Goal: Task Accomplishment & Management: Manage account settings

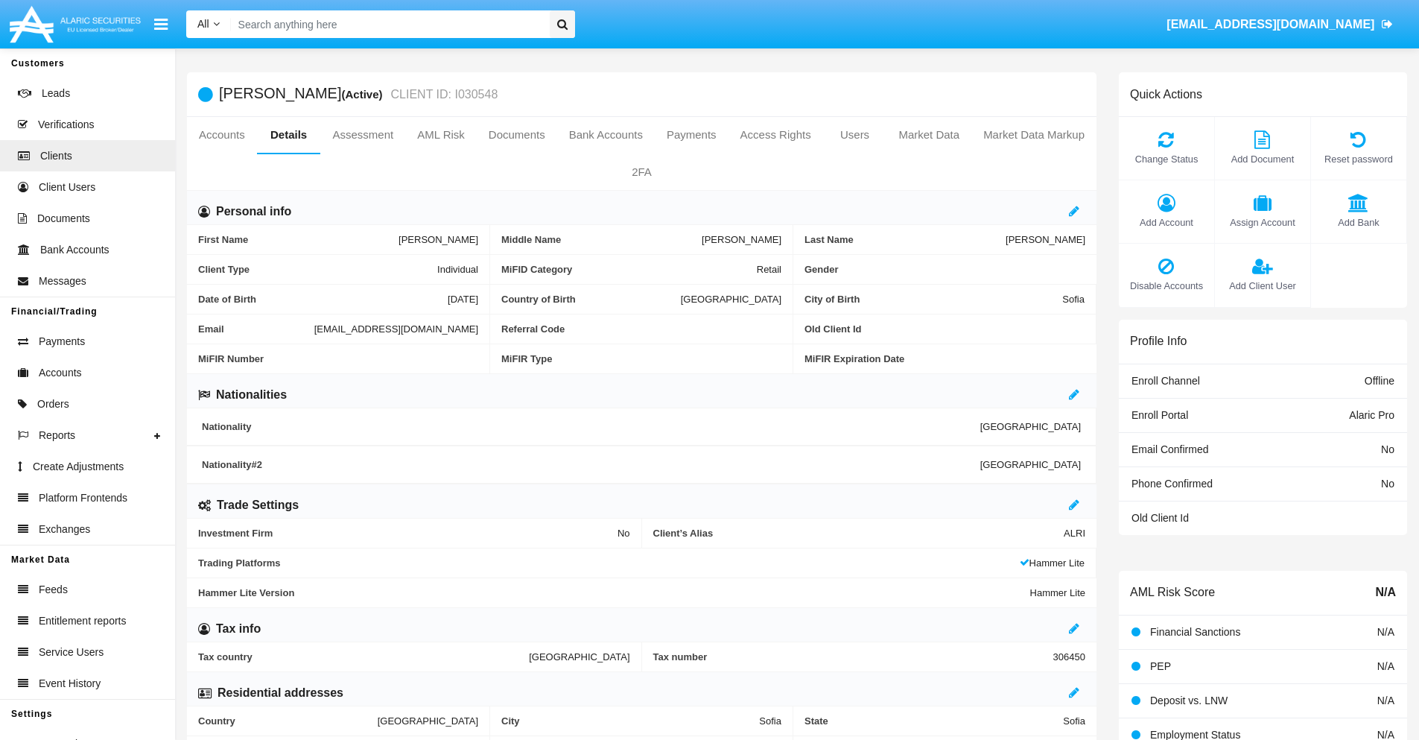
click at [1262, 285] on span "Add Client User" at bounding box center [1262, 286] width 80 height 14
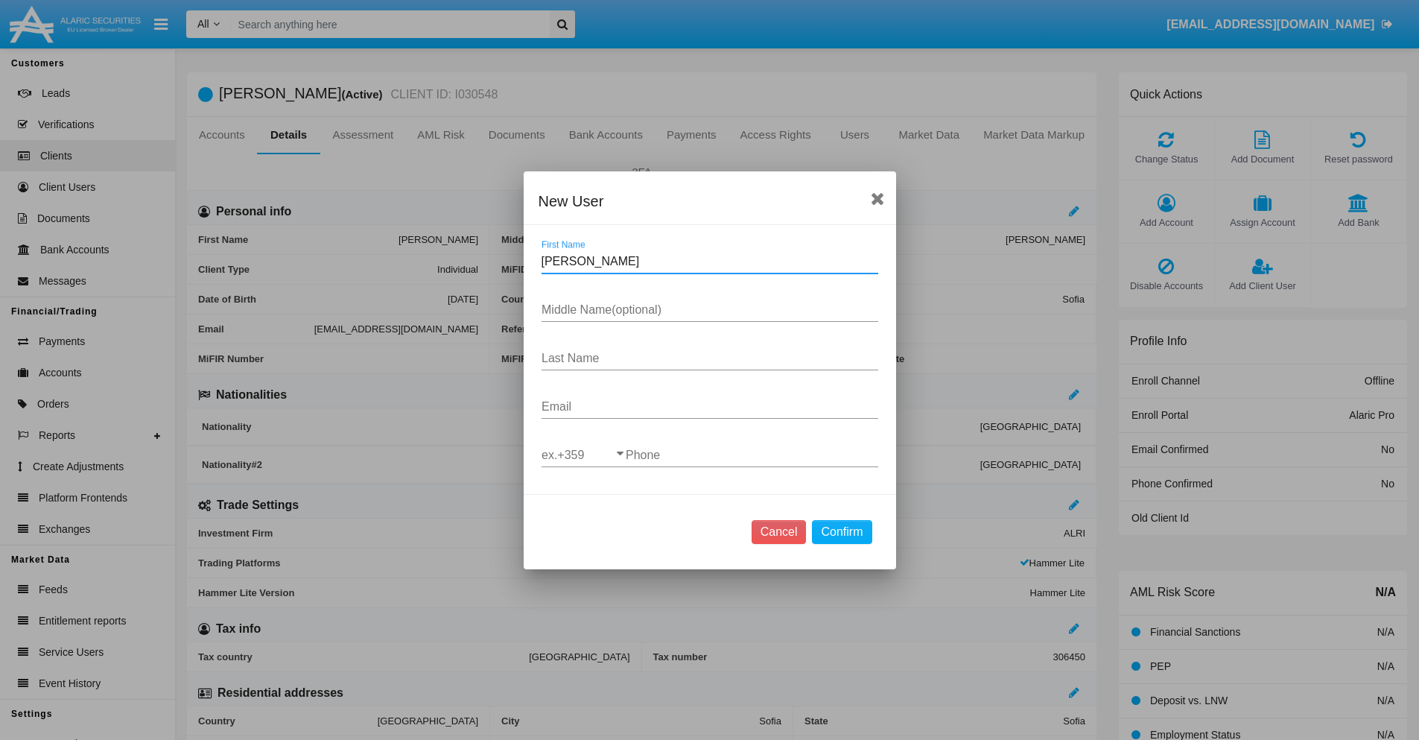
type input "Murray"
type input "Toccara"
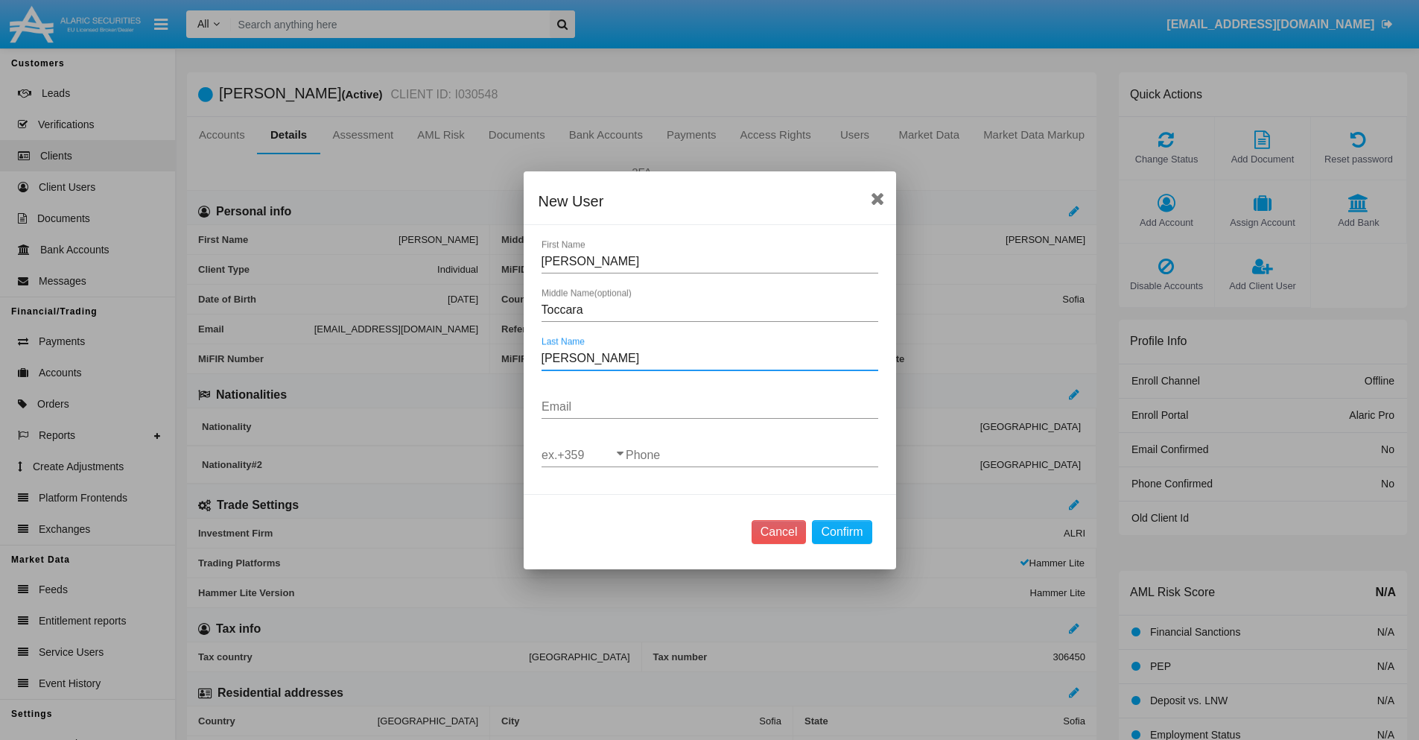
type input "Rowe"
type input "[EMAIL_ADDRESS][DOMAIN_NAME]"
click at [583, 454] on input "ex.+359" at bounding box center [584, 454] width 84 height 13
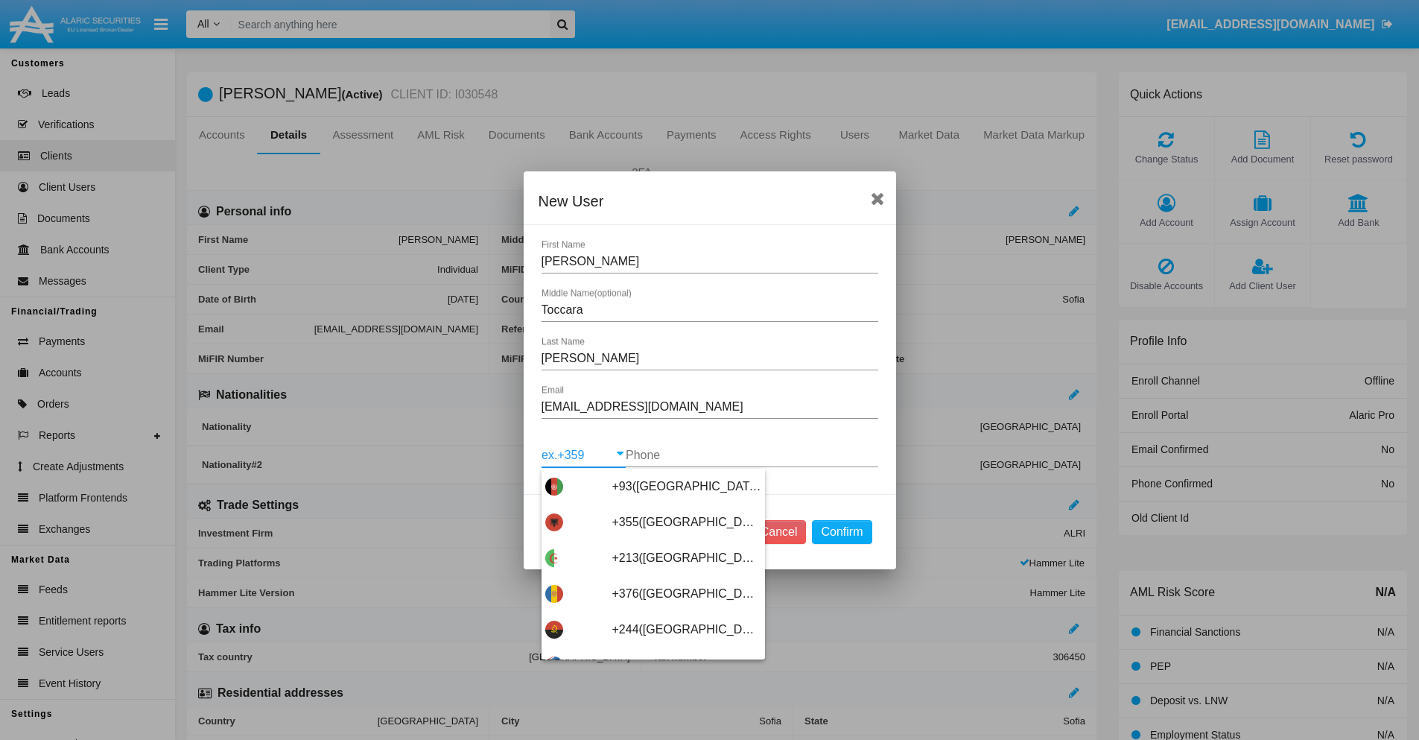
scroll to position [7926, 0]
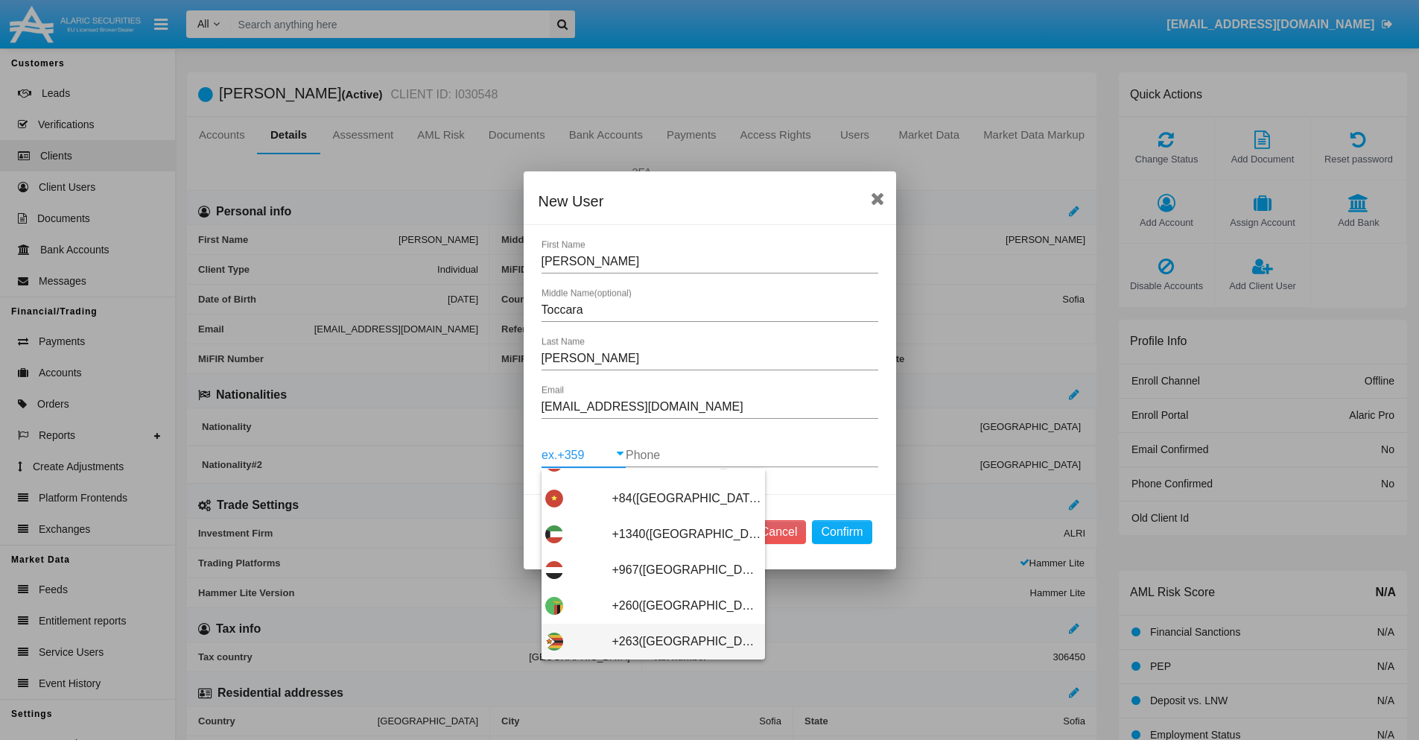
click at [647, 641] on span "+263(Zimbabwe)" at bounding box center [686, 642] width 149 height 36
type input "+263(Zimbabwe)"
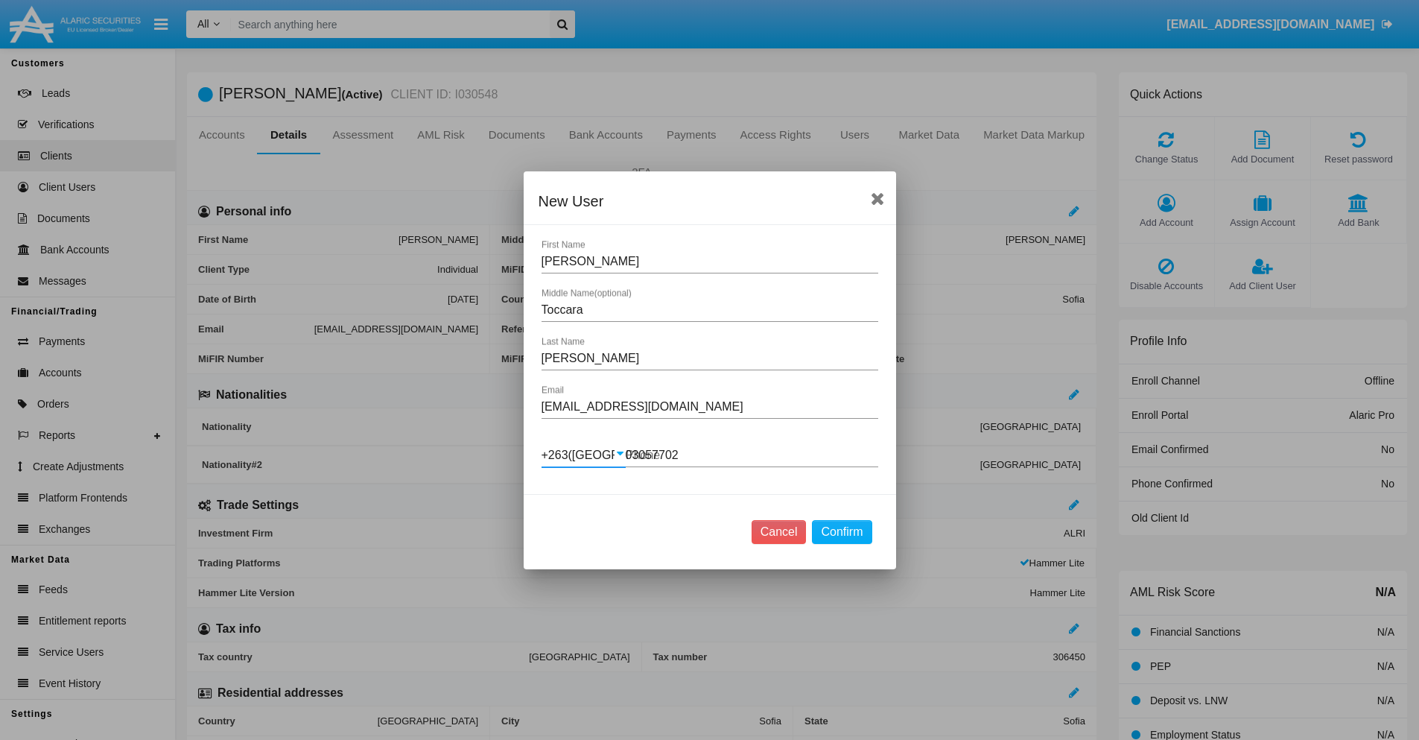
type input "030577023"
click at [842, 531] on button "Confirm" at bounding box center [842, 532] width 60 height 24
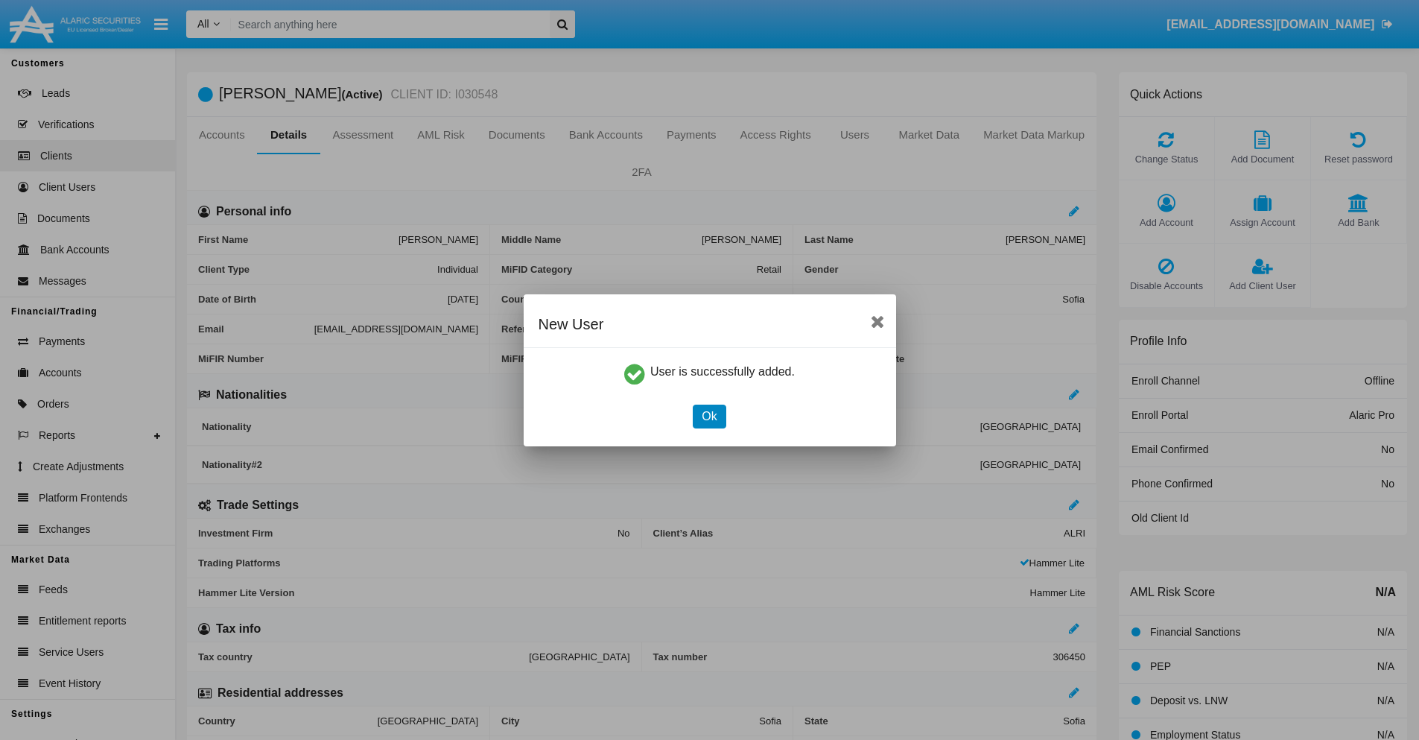
click at [709, 416] on button "Ok" at bounding box center [709, 417] width 33 height 24
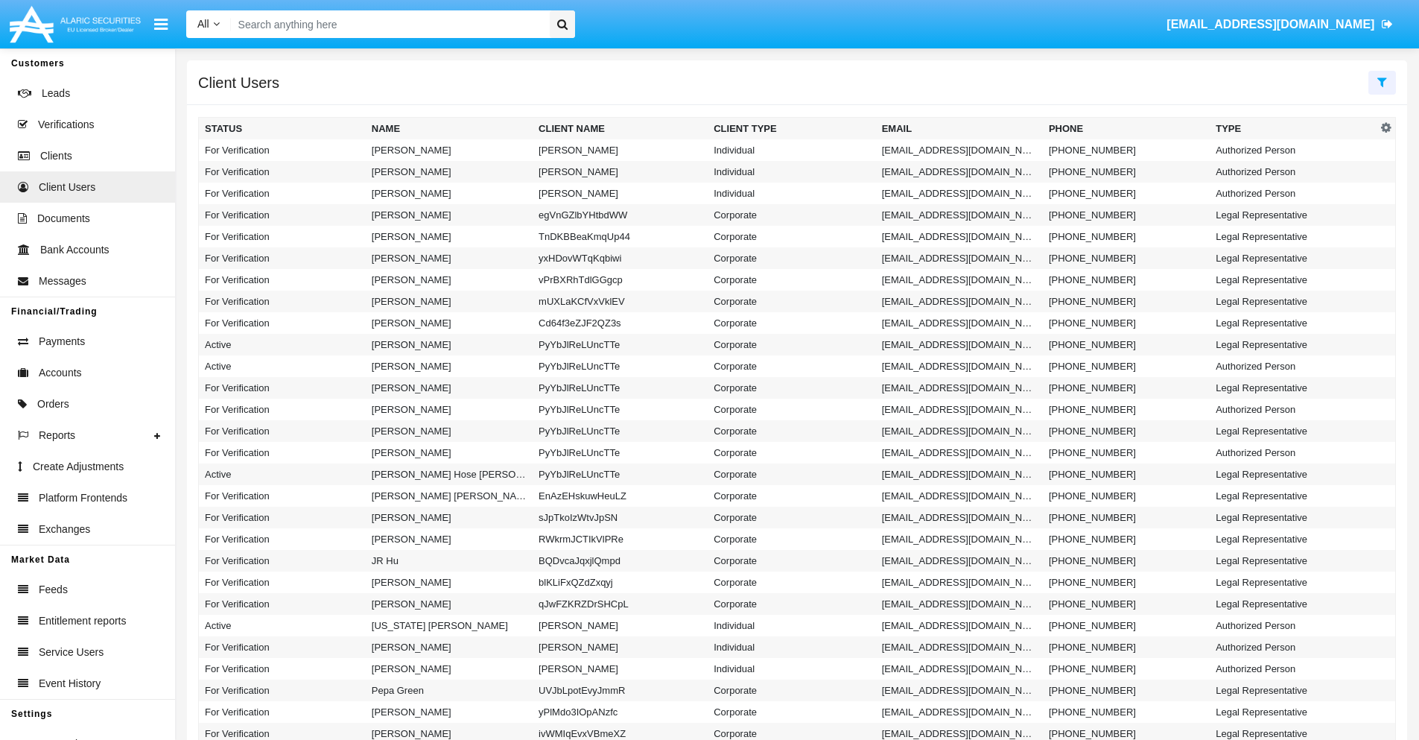
click at [1382, 81] on icon at bounding box center [1382, 82] width 10 height 12
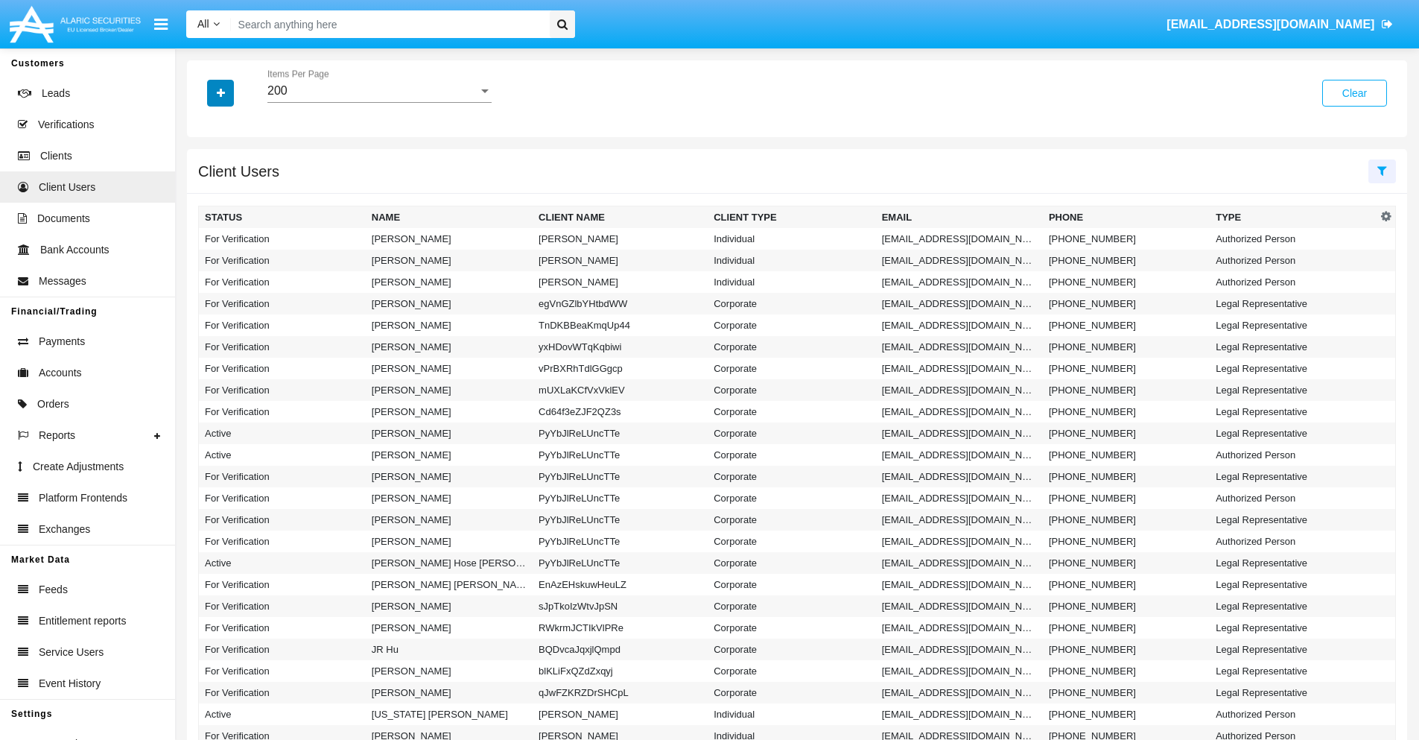
click at [221, 92] on icon "button" at bounding box center [221, 93] width 8 height 10
click at [232, 188] on span "Email" at bounding box center [232, 189] width 30 height 18
click at [205, 194] on input "Email" at bounding box center [204, 194] width 1 height 1
checkbox input "true"
click at [221, 92] on icon "button" at bounding box center [221, 93] width 8 height 10
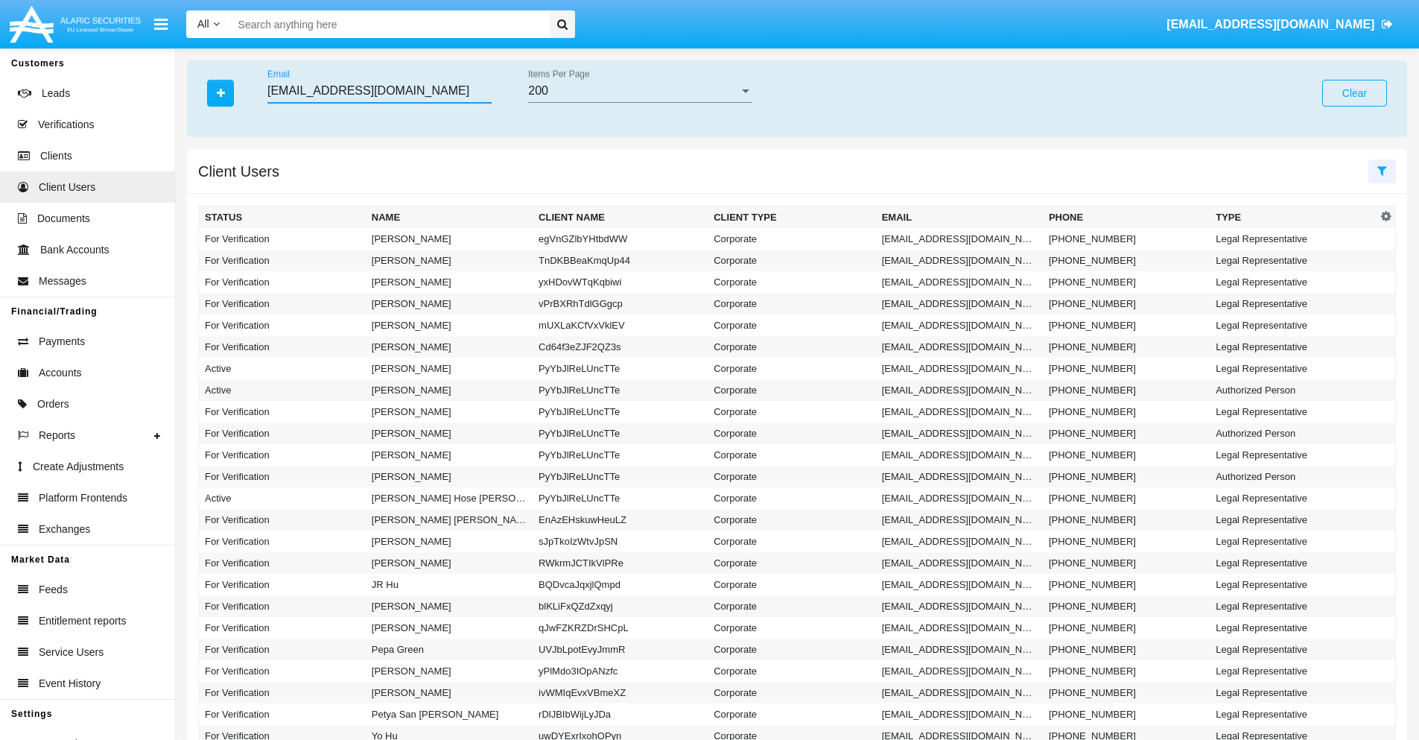
click at [379, 91] on input "u34e_fad@9nhgi9r-retfch.tw" at bounding box center [379, 90] width 224 height 13
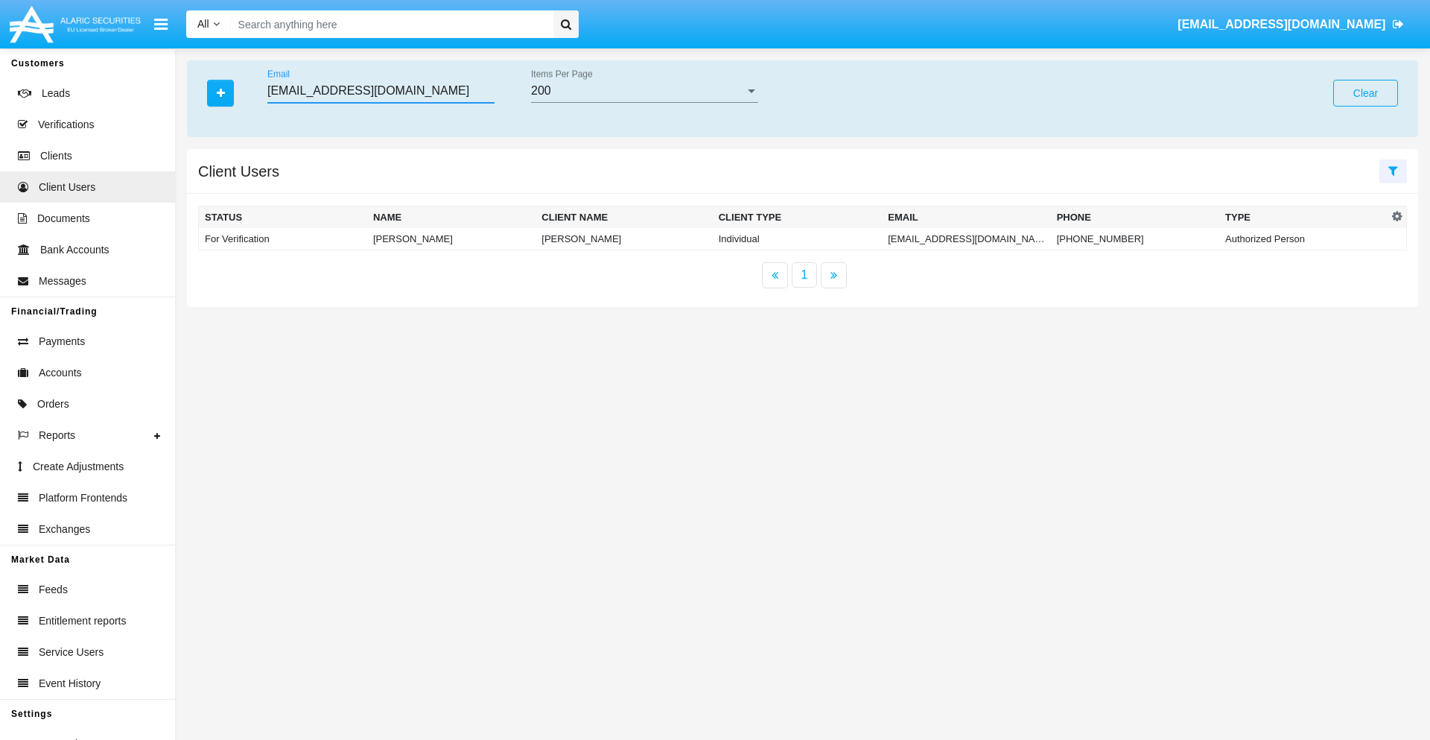
type input "u34e_fad@9nhgi9r-retfch.tw"
click at [948, 238] on td "u34e_fad@9nhgi9r-retfch.tw" at bounding box center [966, 239] width 168 height 22
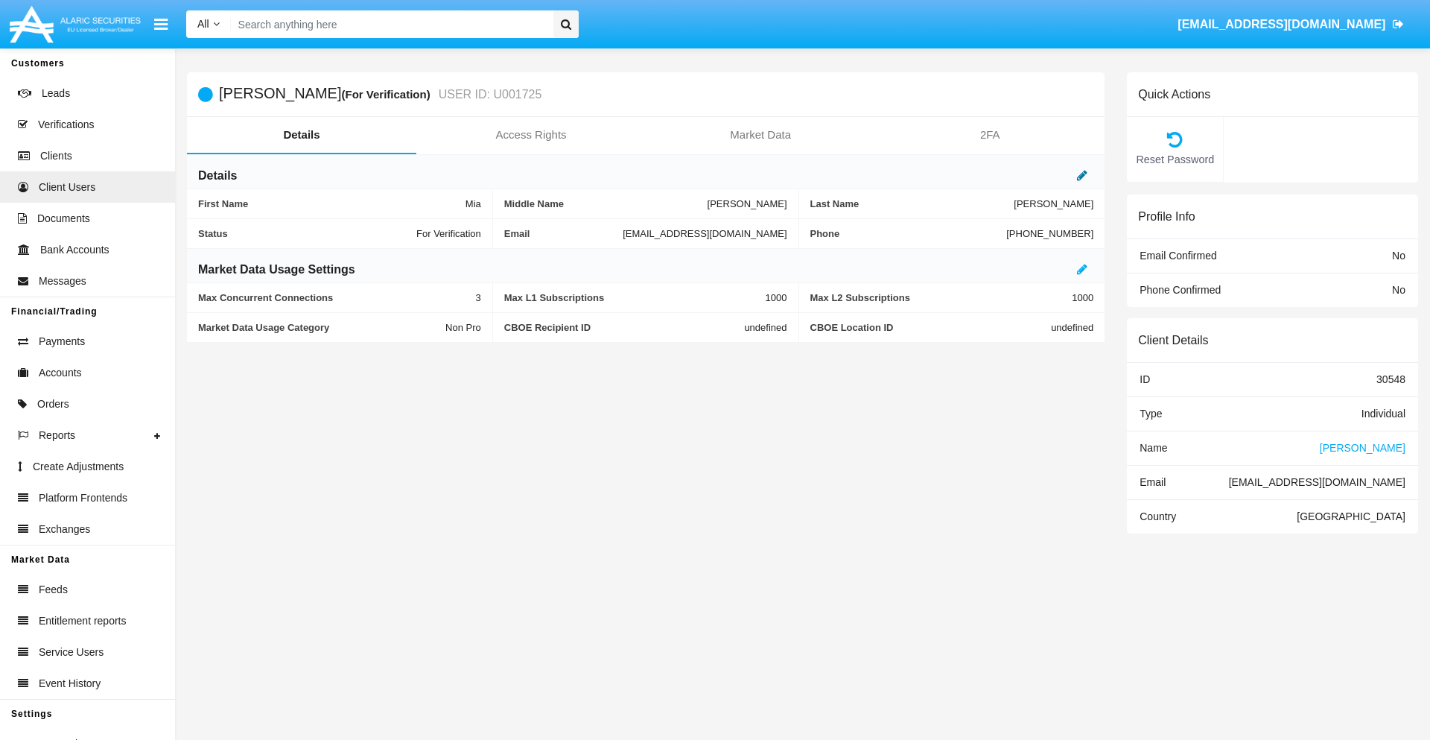
click at [1082, 175] on icon at bounding box center [1082, 175] width 10 height 12
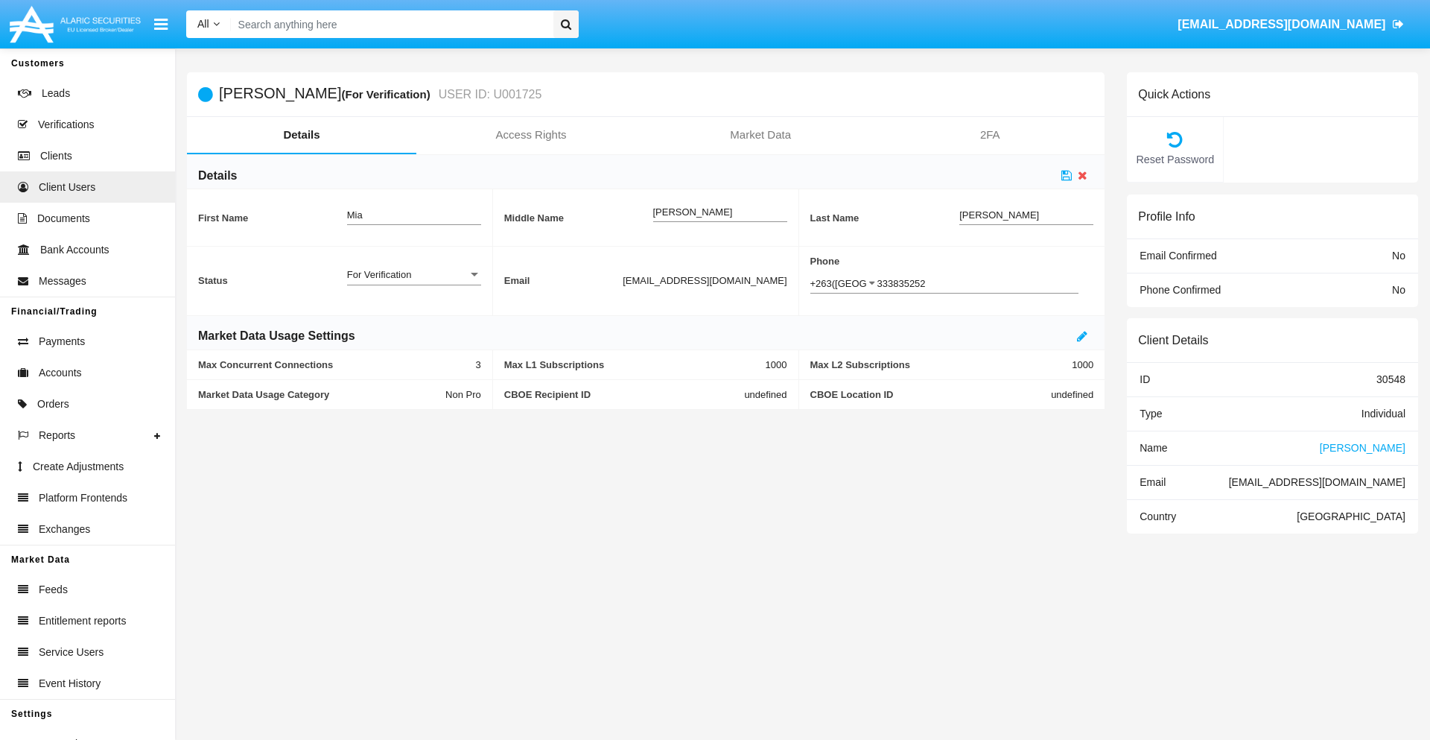
click at [413, 274] on div "For Verification" at bounding box center [407, 274] width 121 height 13
click at [413, 311] on span "Verified" at bounding box center [414, 311] width 134 height 29
click at [1067, 175] on icon at bounding box center [1067, 175] width 10 height 12
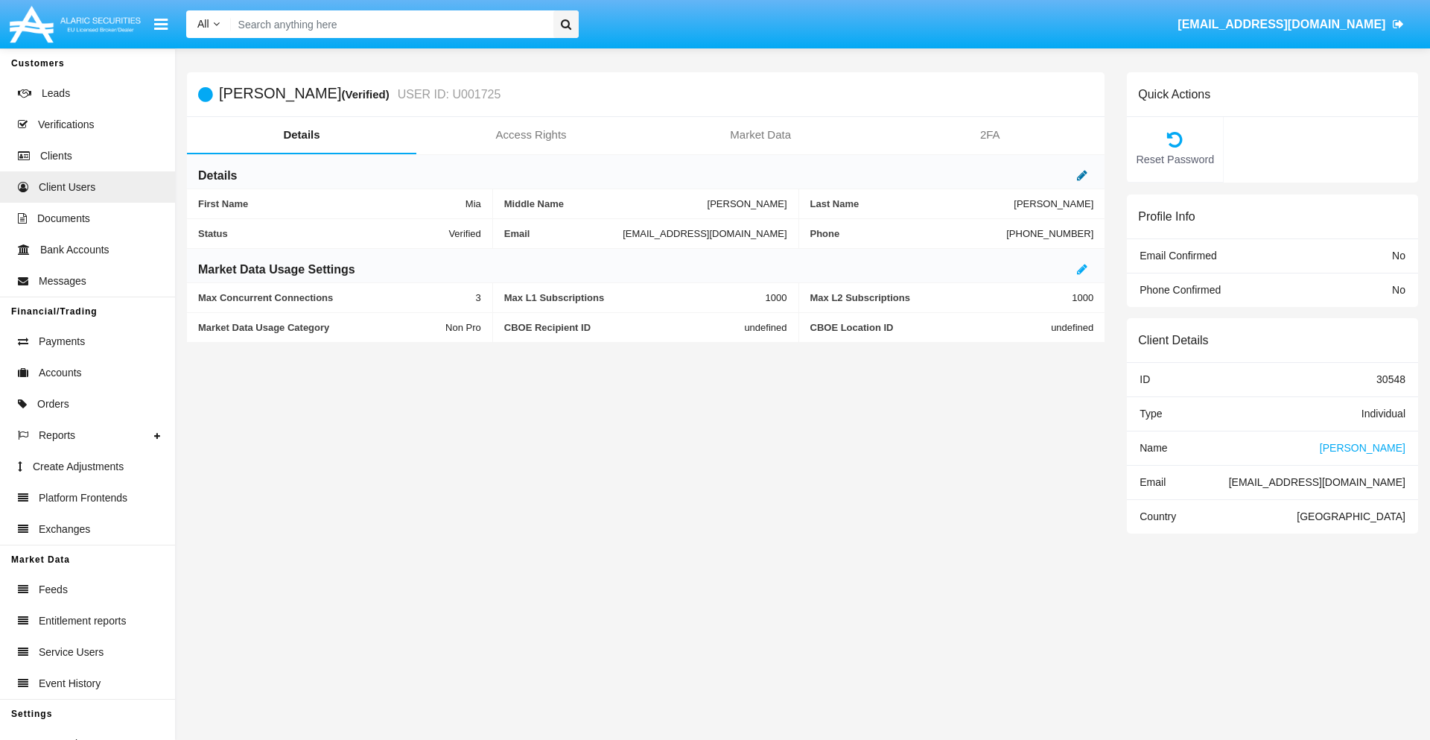
click at [1082, 175] on icon at bounding box center [1082, 175] width 10 height 12
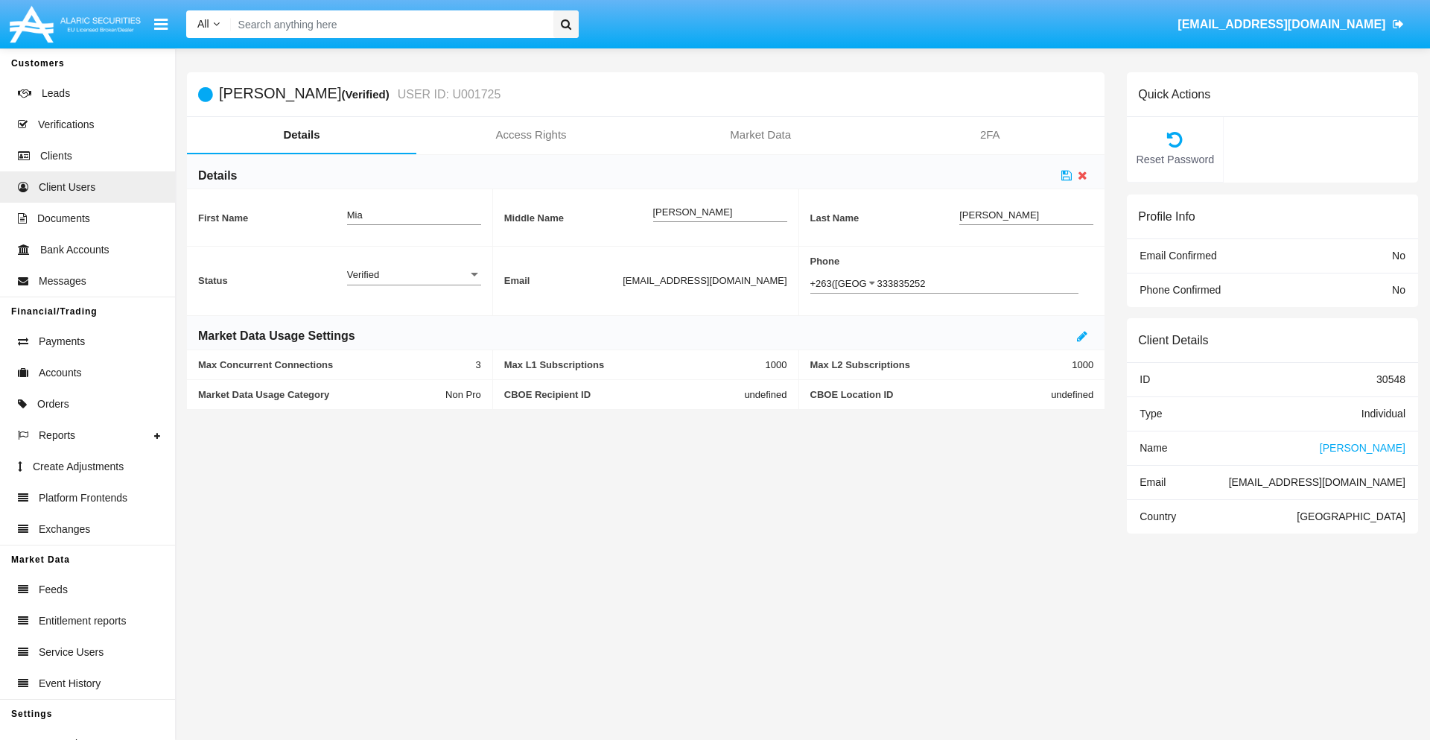
click at [413, 274] on div "Verified" at bounding box center [407, 274] width 121 height 13
click at [413, 282] on span "Active" at bounding box center [414, 282] width 134 height 29
click at [1067, 175] on icon at bounding box center [1067, 175] width 10 height 12
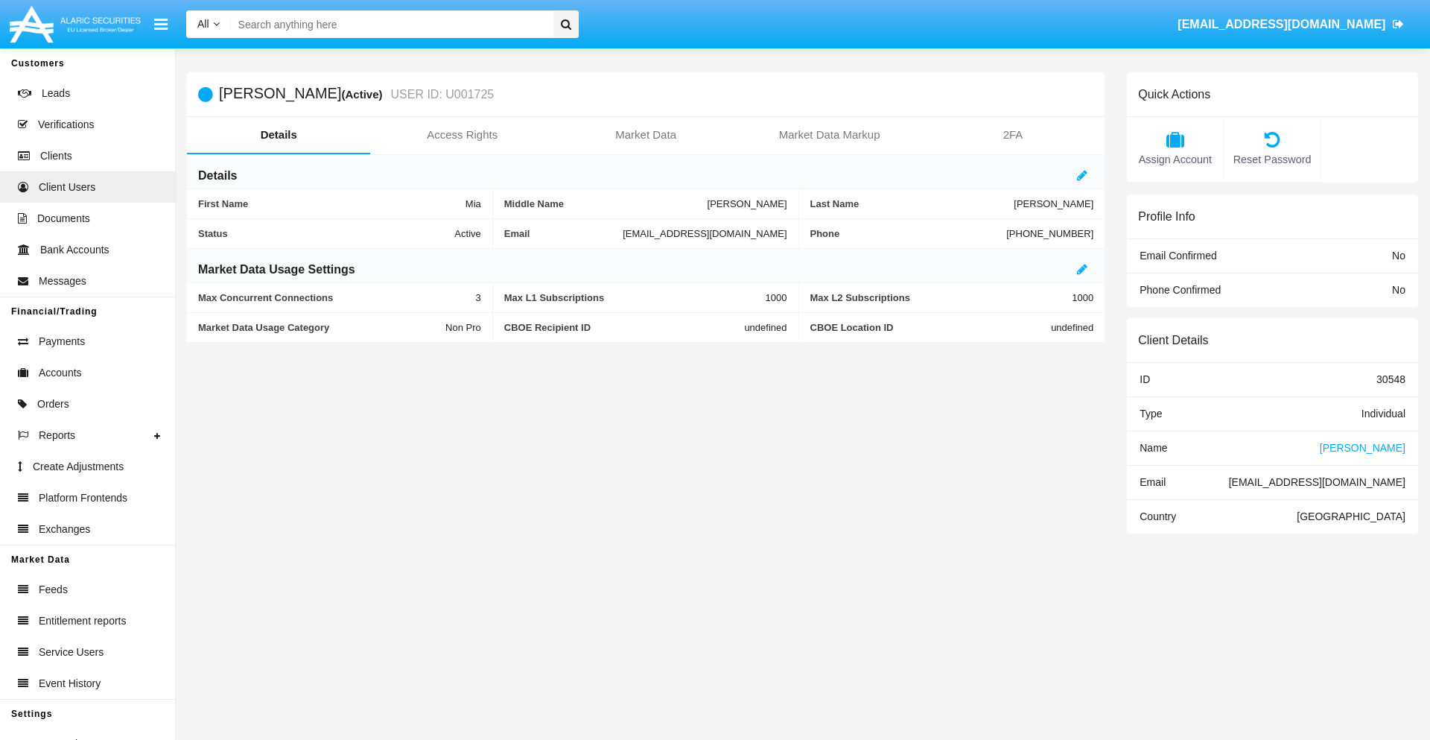
click at [1153, 447] on span "Name" at bounding box center [1154, 448] width 28 height 12
